Goal: Transaction & Acquisition: Purchase product/service

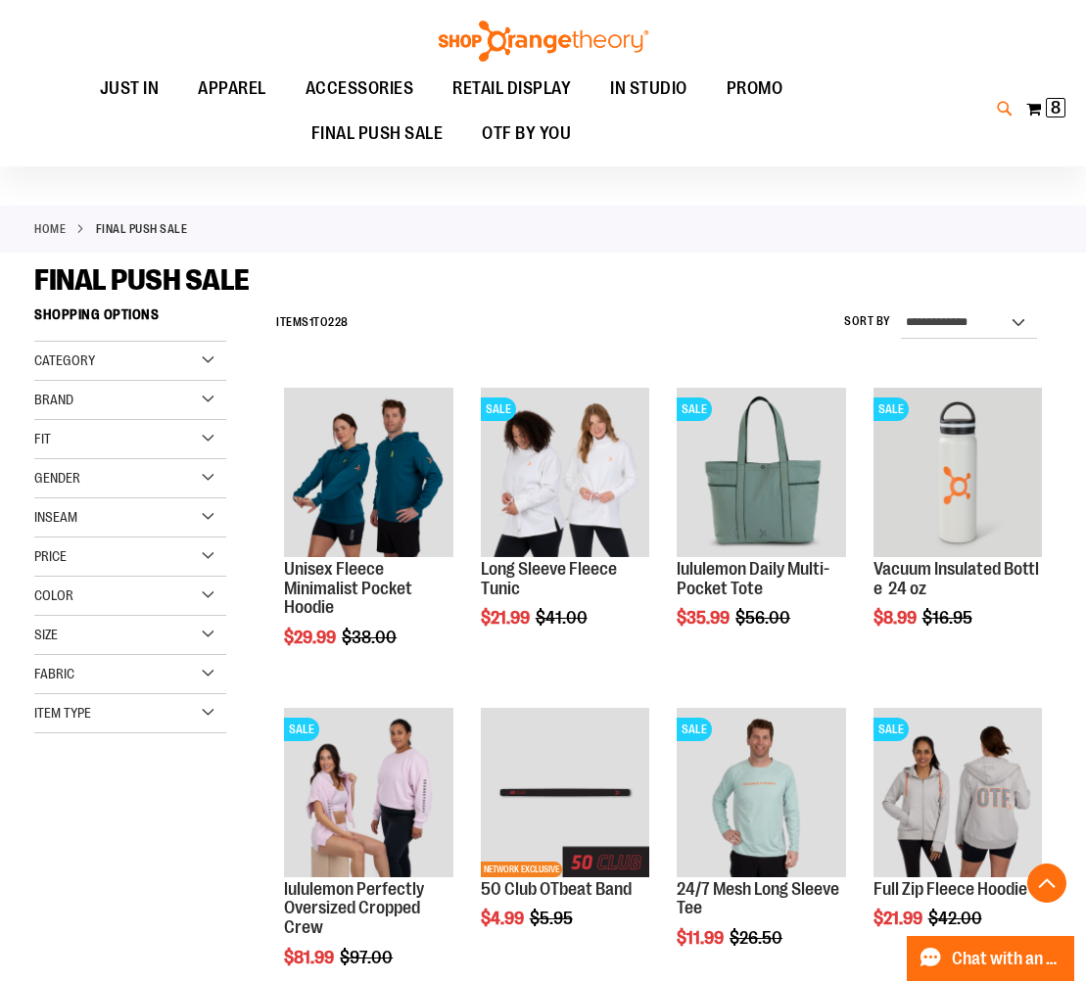
scroll to position [6801, 0]
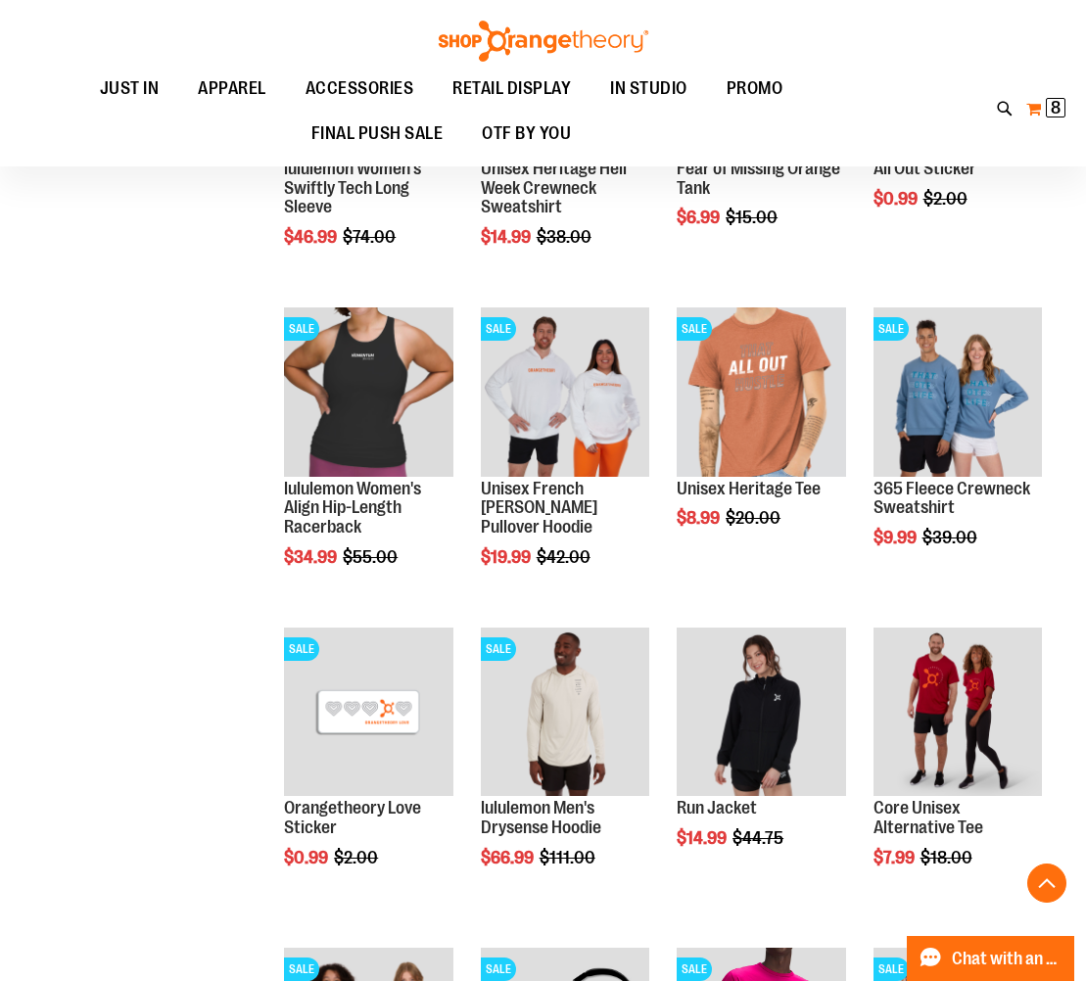
click at [1057, 108] on span "8" at bounding box center [1056, 108] width 10 height 20
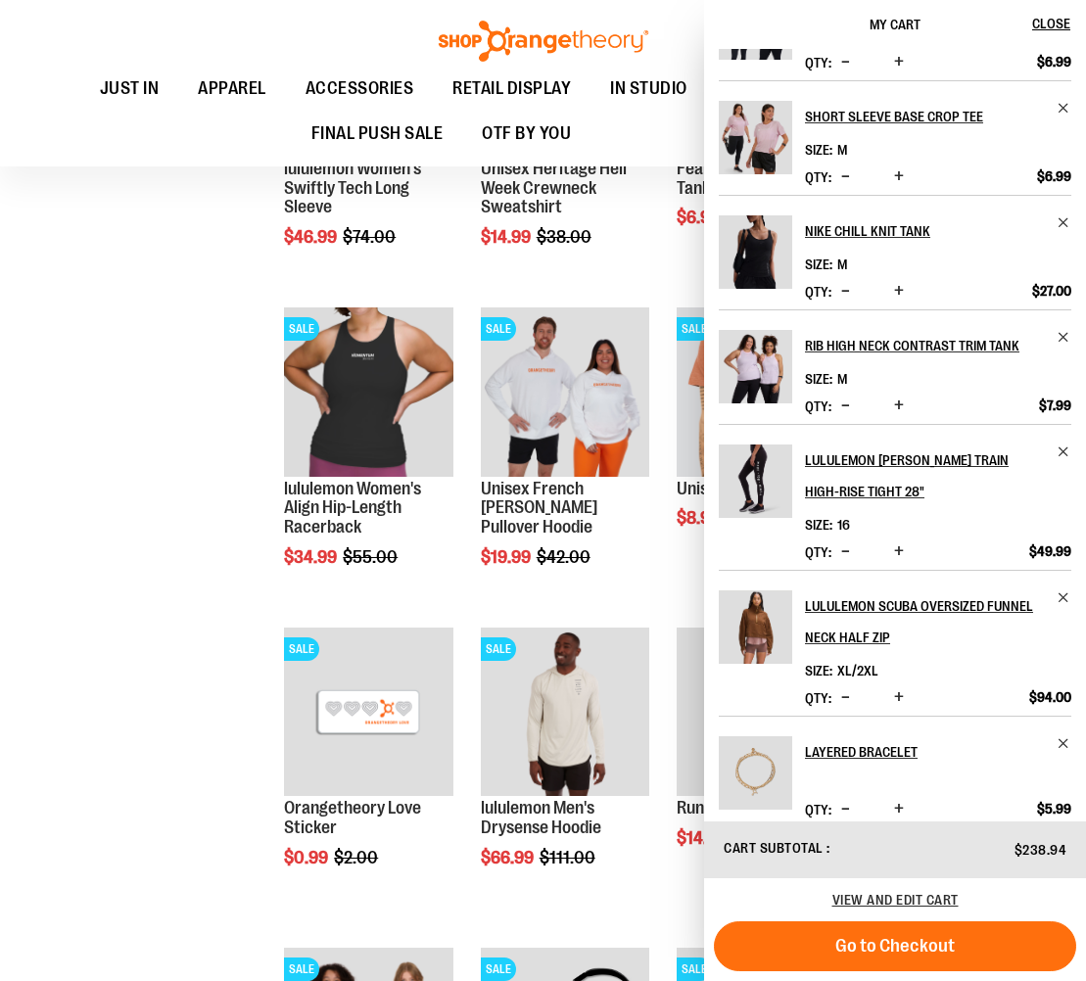
scroll to position [215, 0]
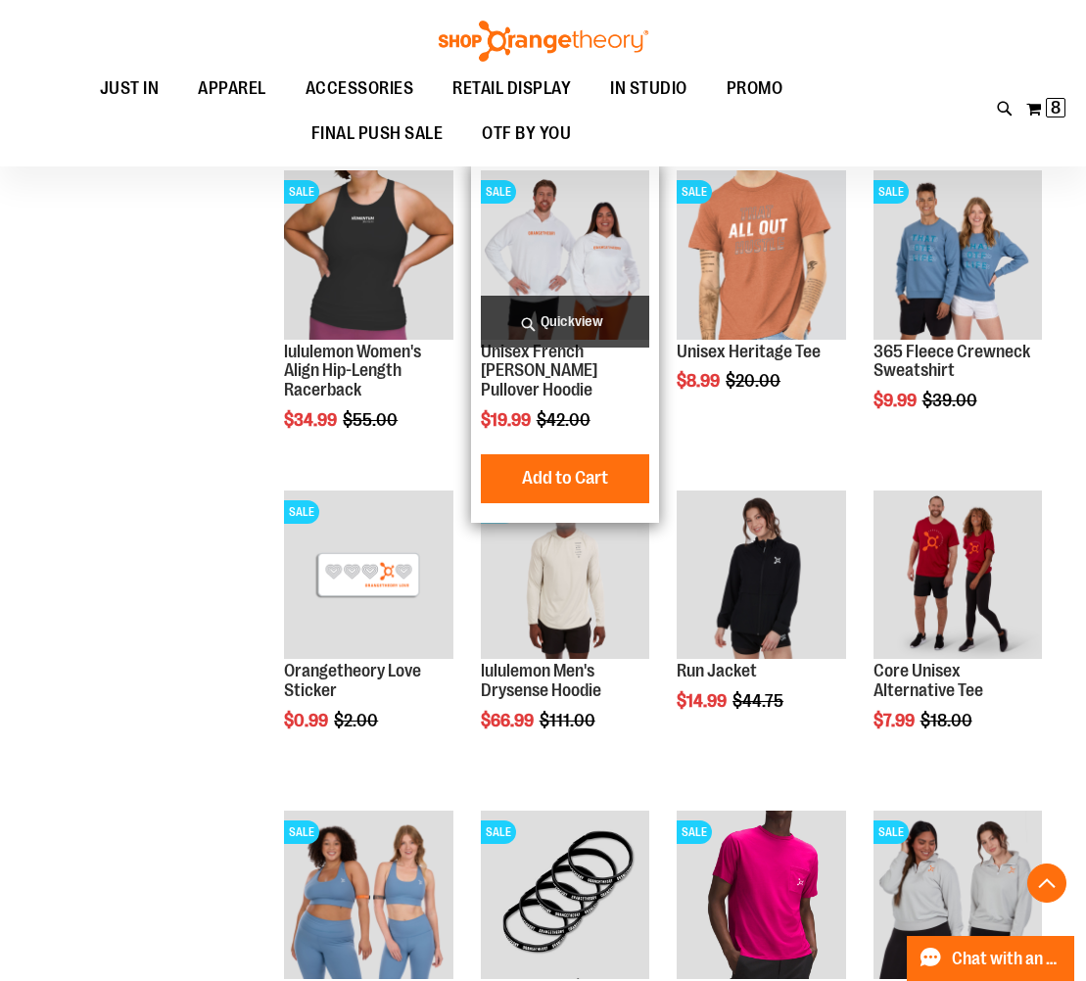
scroll to position [6940, 0]
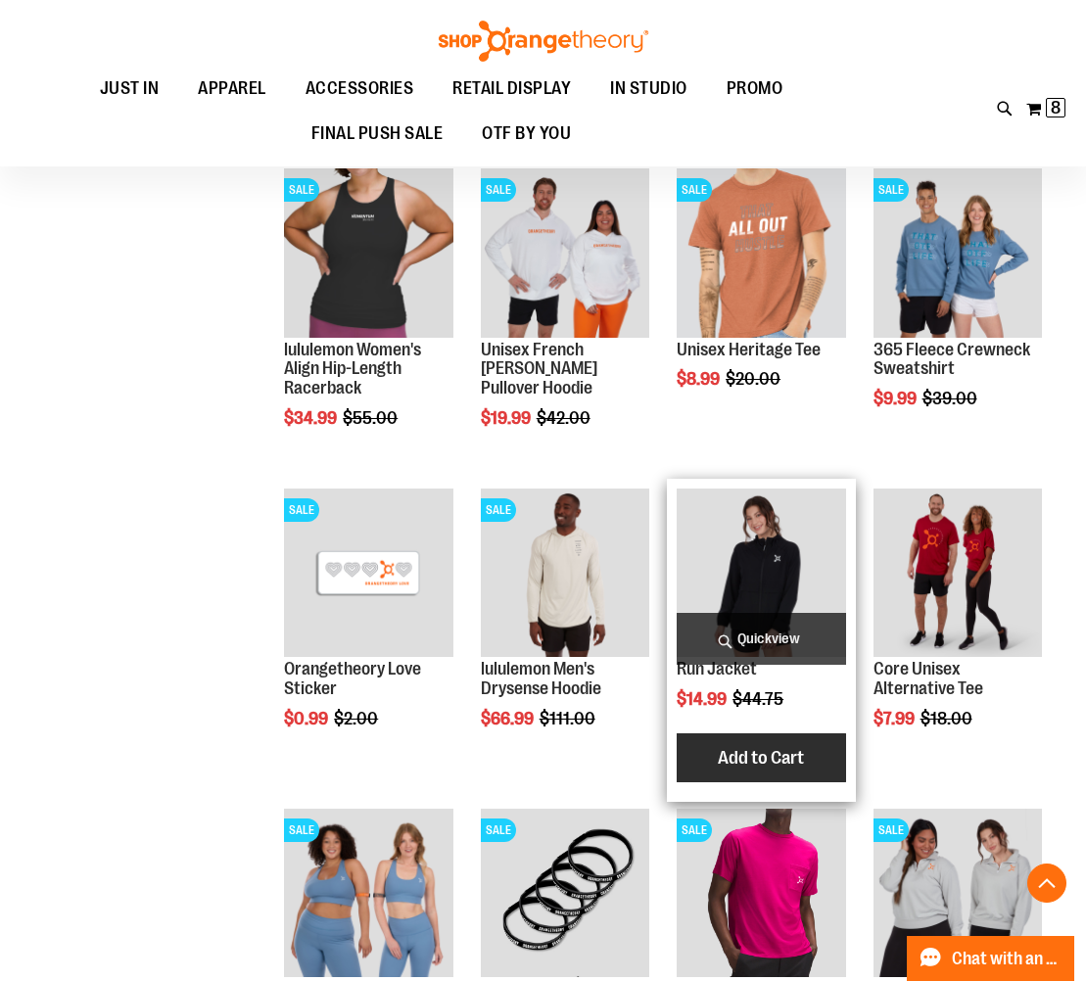
click at [762, 749] on span "Add to Cart" at bounding box center [761, 758] width 86 height 22
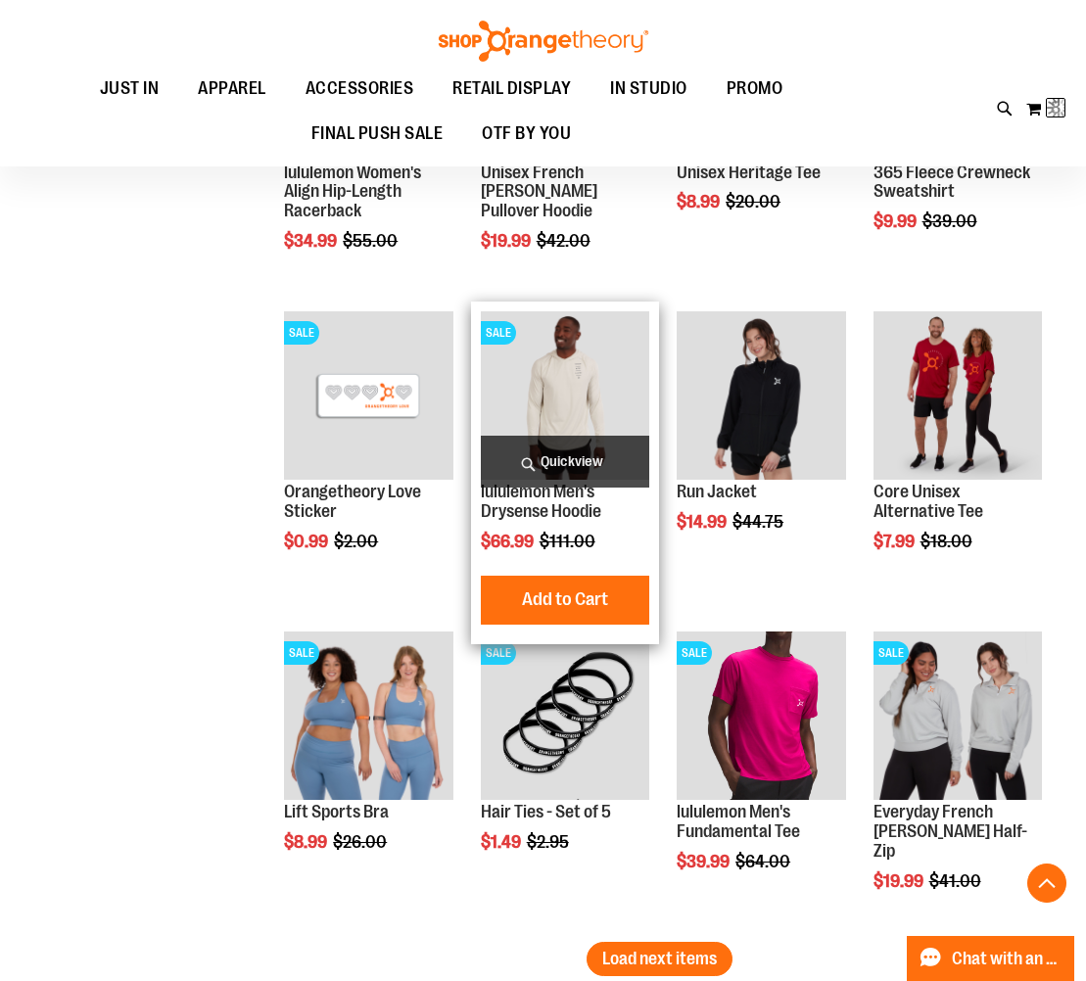
scroll to position [7132, 0]
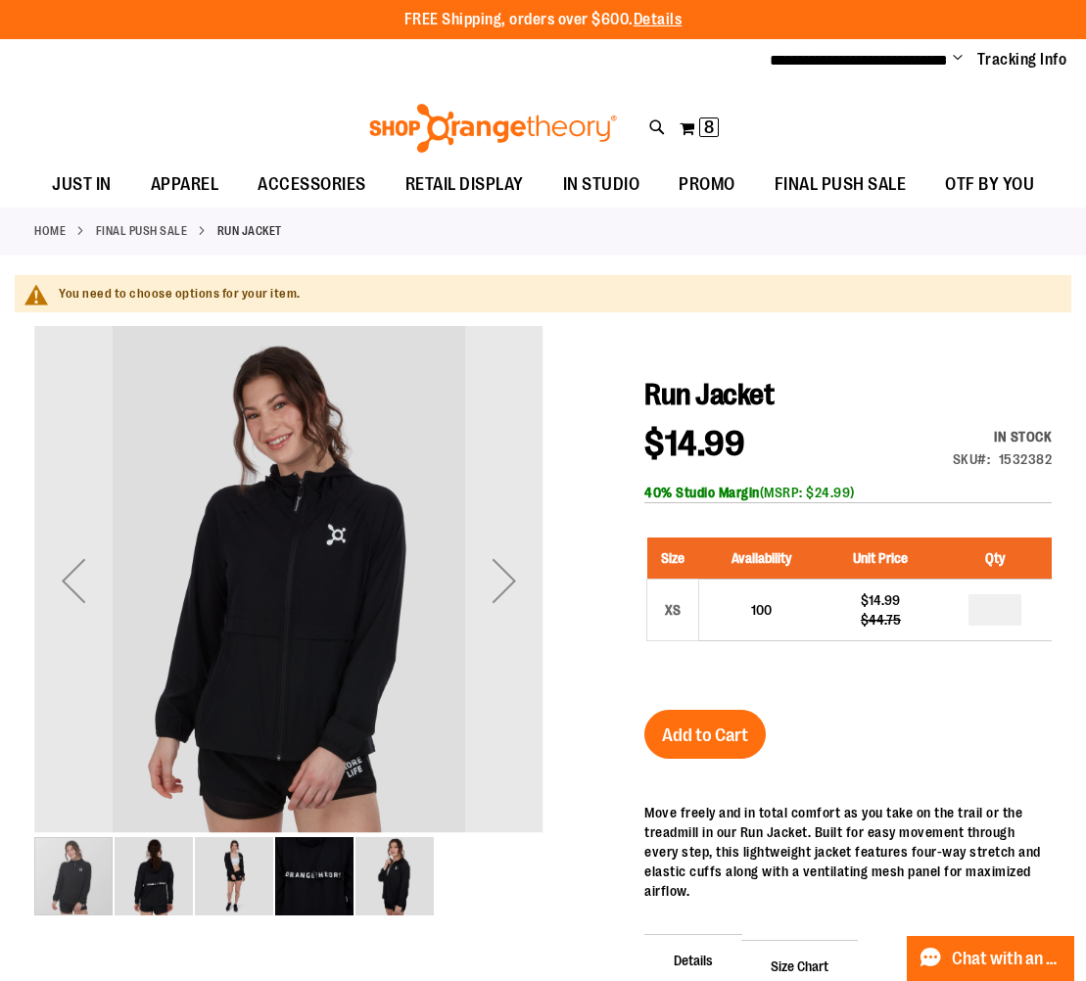
type input "**********"
click at [159, 866] on img "image 2 of 5" at bounding box center [154, 876] width 78 height 78
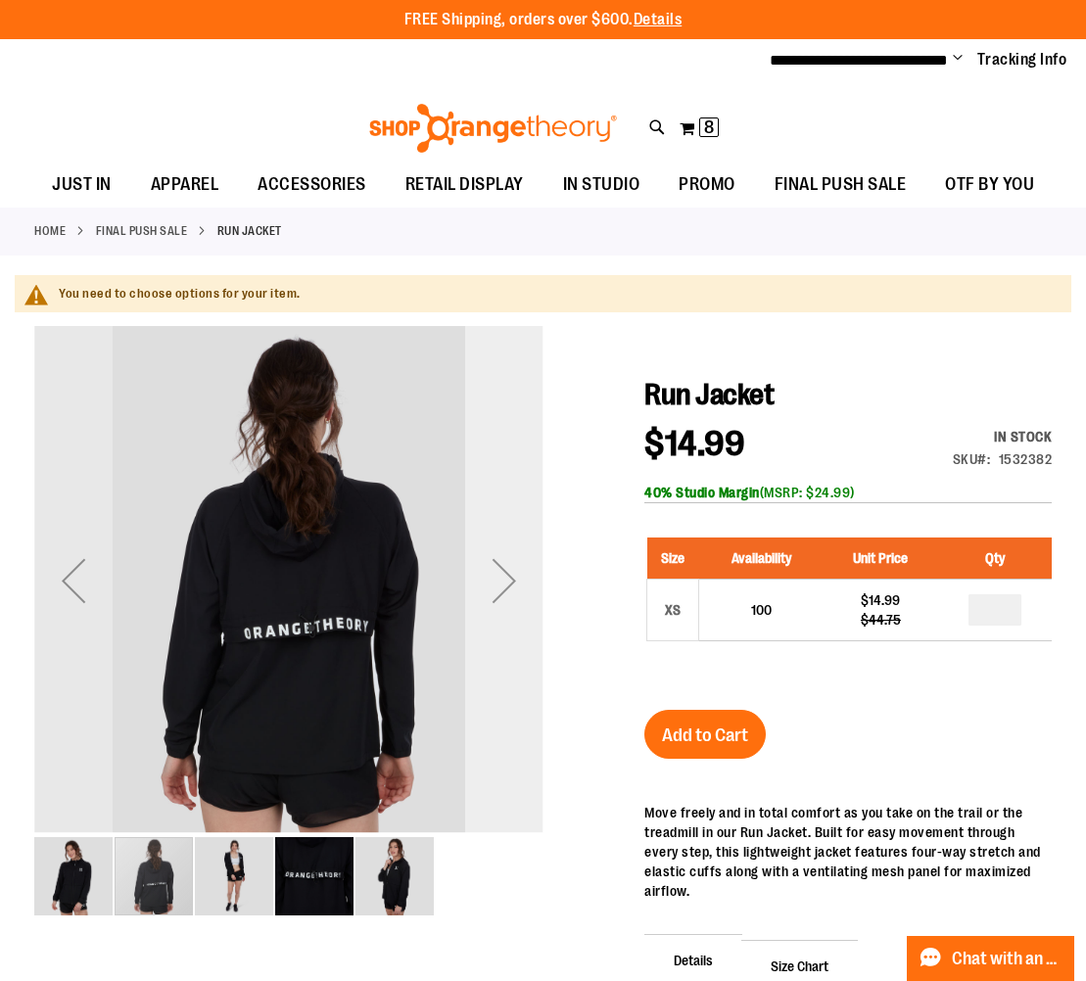
click at [492, 595] on div "Next" at bounding box center [504, 581] width 78 height 78
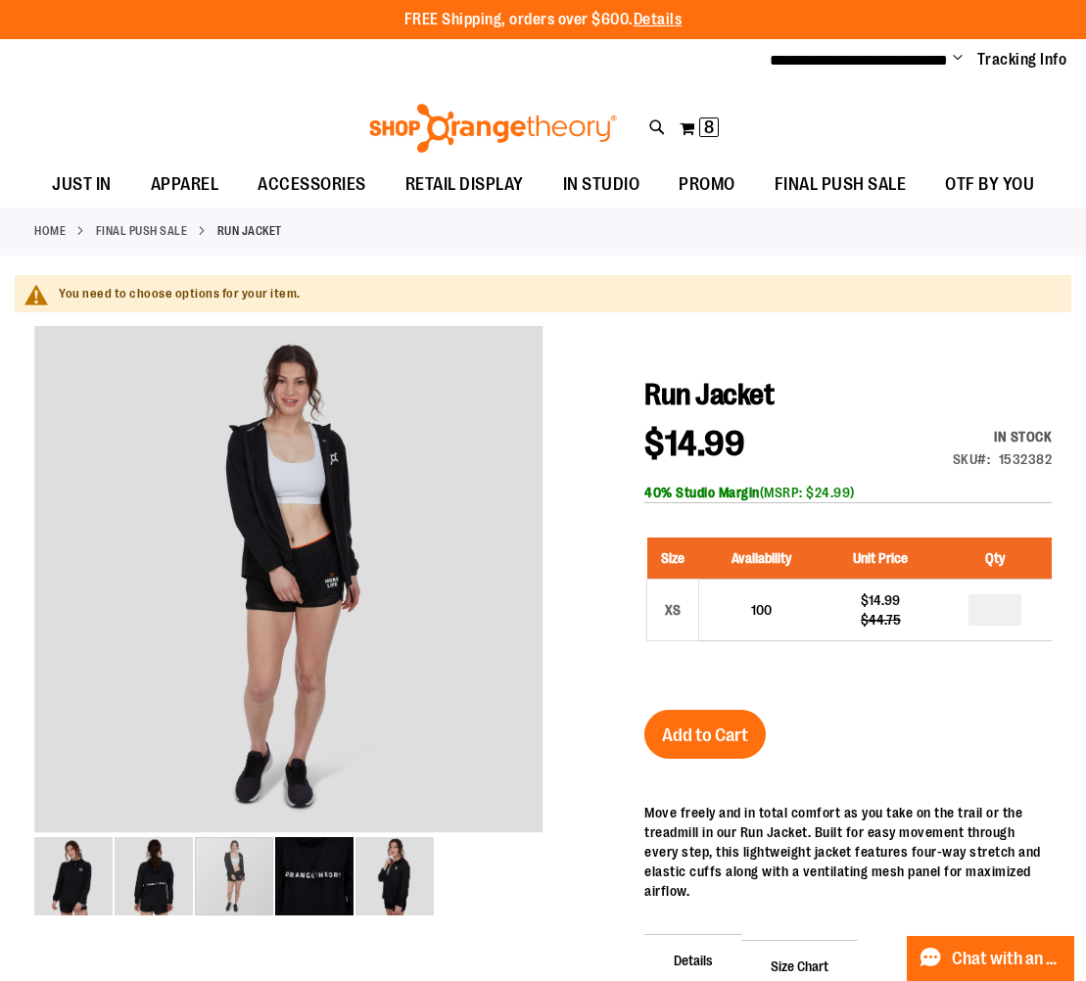
click at [144, 226] on link "FINAL PUSH SALE" at bounding box center [142, 231] width 92 height 18
